Goal: Task Accomplishment & Management: Manage account settings

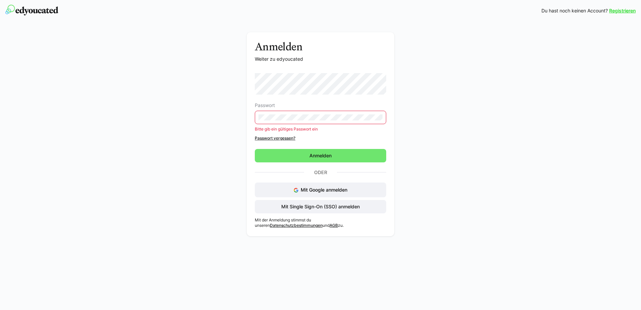
click at [309, 112] on eds-input at bounding box center [320, 117] width 131 height 13
click at [320, 158] on span "Anmelden" at bounding box center [320, 155] width 24 height 7
click at [286, 136] on link "Passwort vergessen?" at bounding box center [320, 137] width 131 height 5
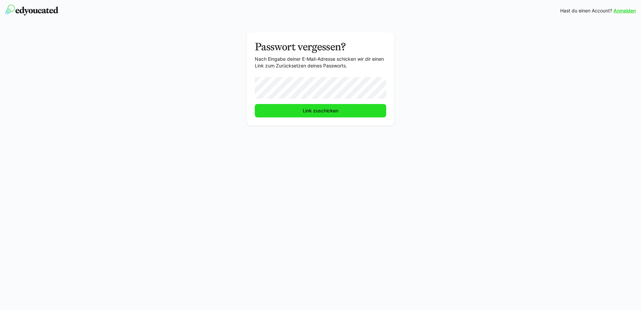
click at [312, 115] on span "Link zuschicken" at bounding box center [320, 110] width 131 height 13
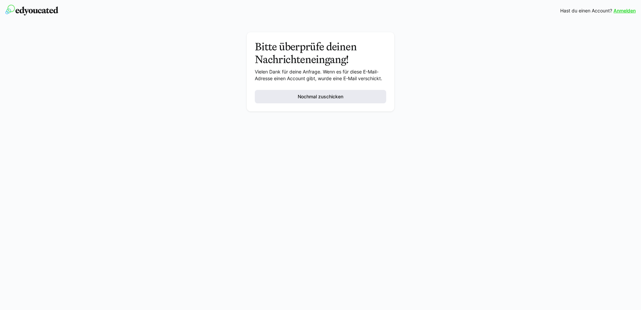
click at [304, 102] on span "Nochmal zuschicken" at bounding box center [320, 96] width 131 height 13
